Goal: Transaction & Acquisition: Purchase product/service

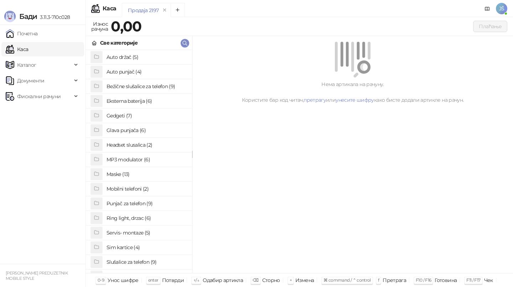
click at [38, 36] on link "Почетна" at bounding box center [22, 33] width 32 height 14
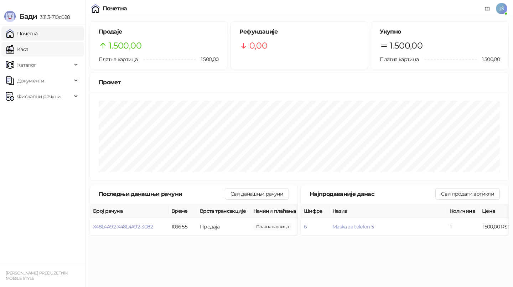
click at [28, 47] on link "Каса" at bounding box center [17, 49] width 22 height 14
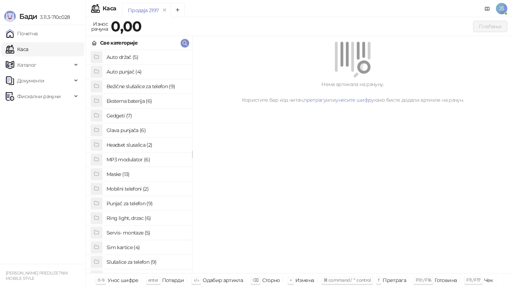
click at [142, 173] on h4 "Maske (13)" at bounding box center [147, 173] width 80 height 11
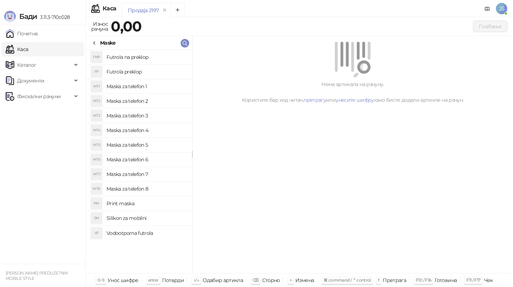
click at [162, 97] on h4 "Maska za telefon 2" at bounding box center [147, 100] width 80 height 11
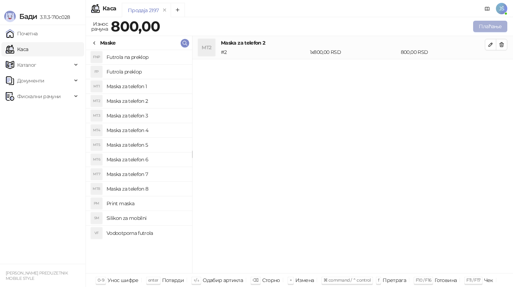
click at [496, 24] on button "Плаћање" at bounding box center [490, 26] width 34 height 11
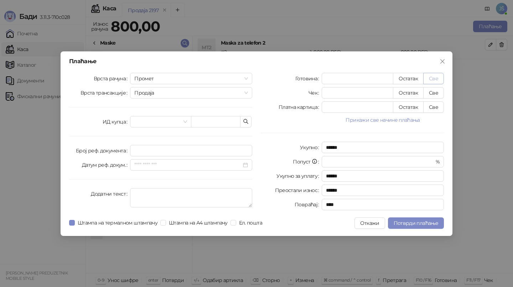
click at [432, 75] on button "Све" at bounding box center [433, 78] width 21 height 11
type input "***"
type input "****"
click at [414, 227] on button "Потврди плаћање" at bounding box center [416, 222] width 56 height 11
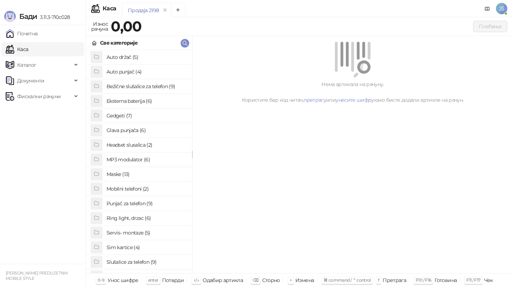
click at [131, 175] on h4 "Maske (13)" at bounding box center [147, 173] width 80 height 11
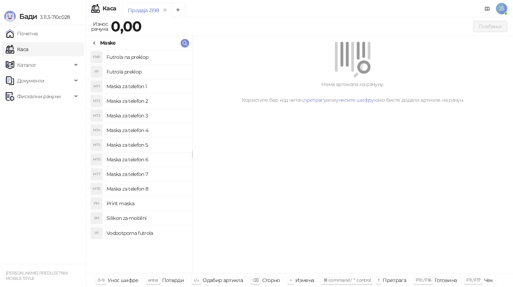
click at [157, 147] on h4 "Maska za telefon 5" at bounding box center [147, 144] width 80 height 11
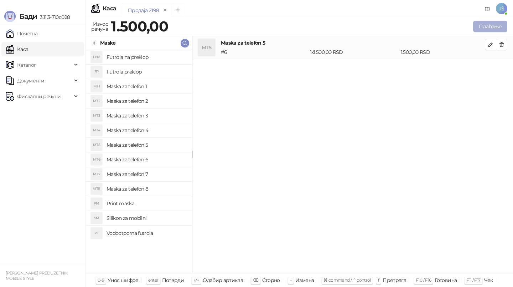
click at [493, 25] on button "Плаћање" at bounding box center [490, 26] width 34 height 11
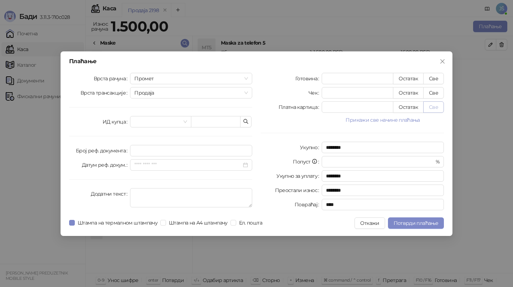
click at [434, 107] on button "Све" at bounding box center [433, 106] width 21 height 11
type input "****"
click at [418, 223] on span "Потврди плаћање" at bounding box center [416, 223] width 45 height 6
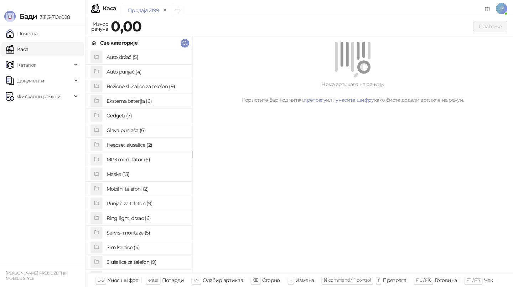
click at [138, 118] on h4 "Gedgeti (7)" at bounding box center [147, 115] width 80 height 11
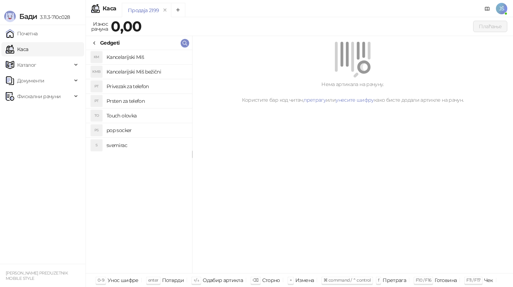
click at [145, 148] on h4 "svemirac" at bounding box center [147, 144] width 80 height 11
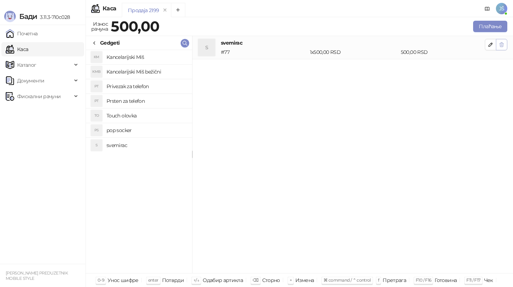
click at [504, 44] on icon "button" at bounding box center [502, 45] width 6 height 6
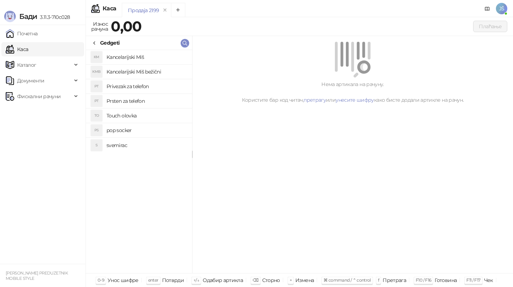
click at [95, 43] on icon at bounding box center [95, 43] width 6 height 6
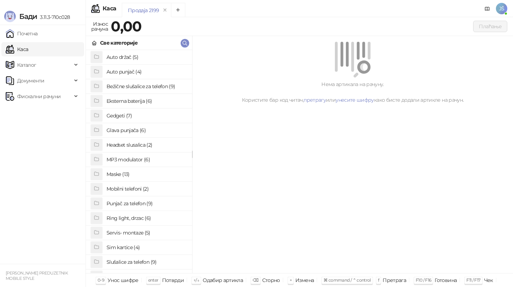
click at [128, 175] on h4 "Maske (13)" at bounding box center [147, 173] width 80 height 11
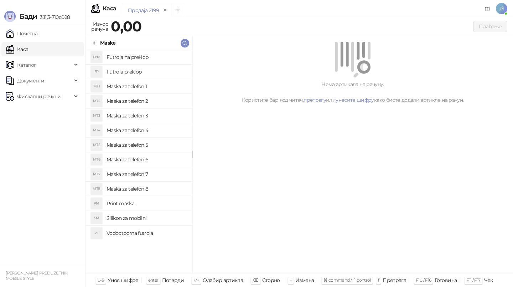
click at [144, 159] on h4 "Maska za telefon 6" at bounding box center [147, 159] width 80 height 11
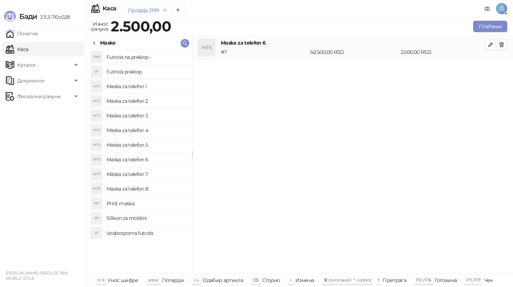
click at [168, 169] on h4 "Maska za telefon 7" at bounding box center [147, 173] width 80 height 11
click at [501, 43] on icon "button" at bounding box center [502, 44] width 4 height 4
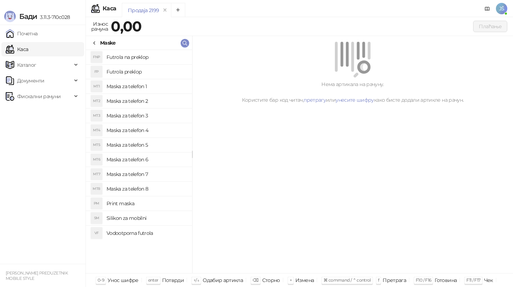
click at [132, 190] on h4 "Maska za telefon 8" at bounding box center [147, 188] width 80 height 11
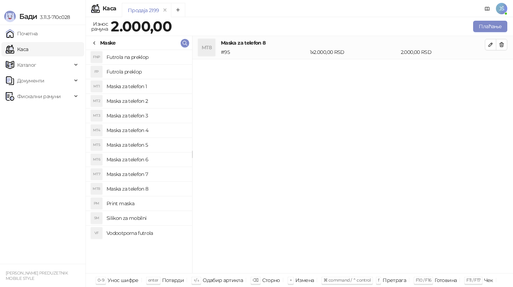
click at [95, 42] on icon at bounding box center [95, 43] width 6 height 6
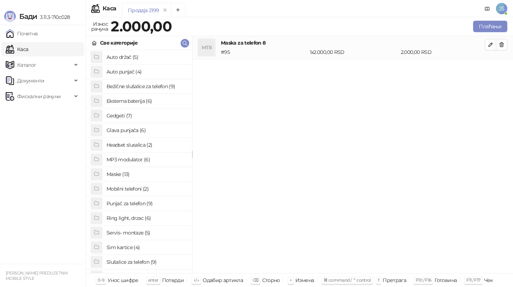
scroll to position [33, 0]
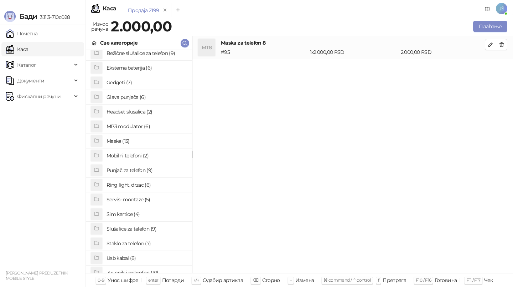
click at [144, 244] on h4 "Staklo za telefon (7)" at bounding box center [147, 242] width 80 height 11
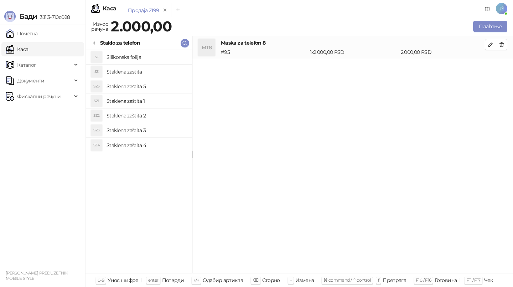
click at [154, 125] on h4 "Staklena zaštita 3" at bounding box center [147, 129] width 80 height 11
click at [163, 65] on li "SZ Staklena zastita" at bounding box center [139, 72] width 106 height 15
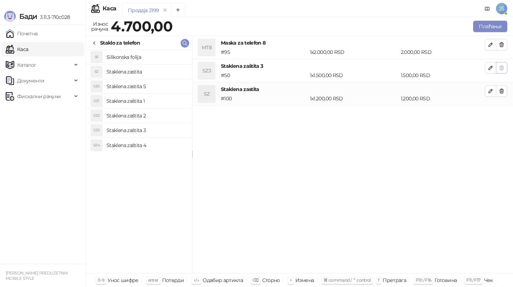
click at [501, 68] on icon "button" at bounding box center [502, 68] width 4 height 4
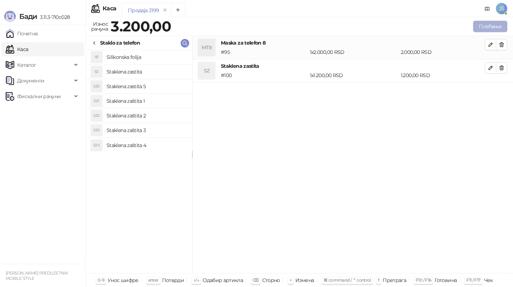
click at [498, 22] on button "Плаћање" at bounding box center [490, 26] width 34 height 11
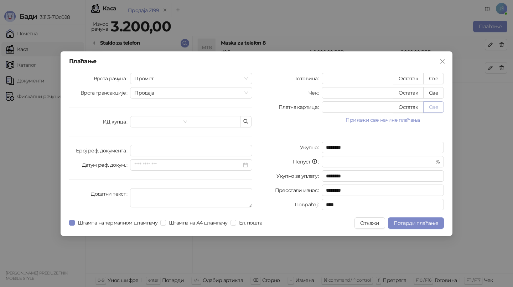
click at [441, 102] on button "Све" at bounding box center [433, 106] width 21 height 11
type input "****"
click at [428, 223] on span "Потврди плаћање" at bounding box center [416, 223] width 45 height 6
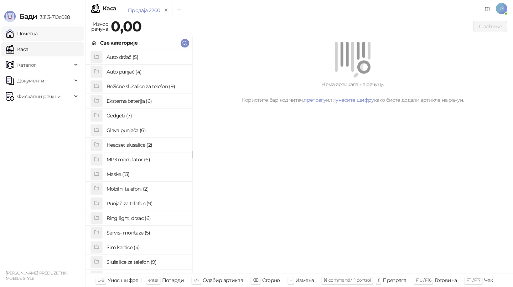
click at [34, 30] on link "Почетна" at bounding box center [22, 33] width 32 height 14
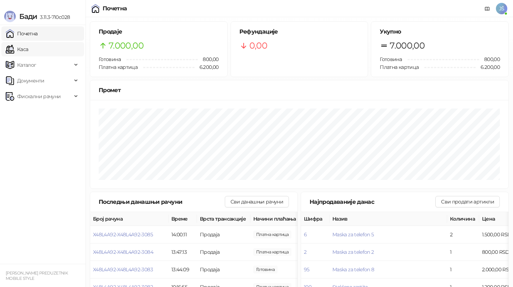
click at [28, 49] on link "Каса" at bounding box center [17, 49] width 22 height 14
